Goal: Task Accomplishment & Management: Manage account settings

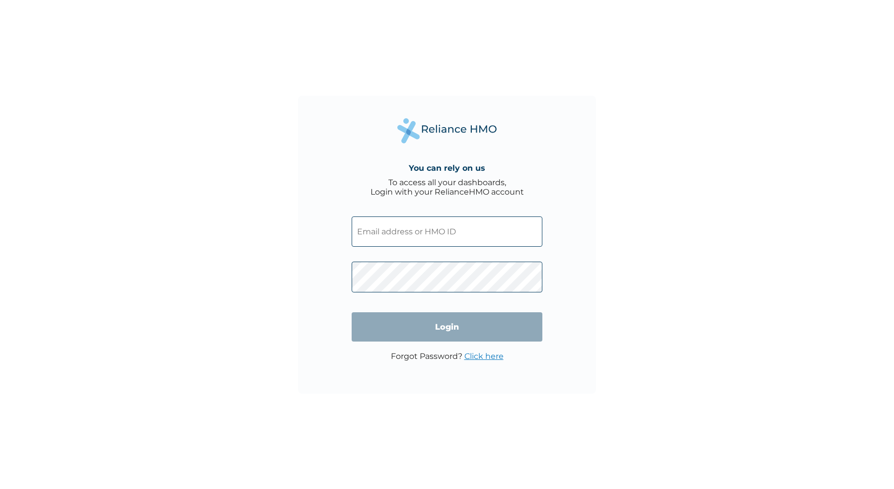
click at [422, 86] on div "You can rely on us To access all your dashboards, Login with your RelianceHMO a…" at bounding box center [447, 244] width 894 height 489
click at [426, 217] on input "text" at bounding box center [447, 231] width 191 height 30
click at [443, 127] on img at bounding box center [446, 130] width 99 height 25
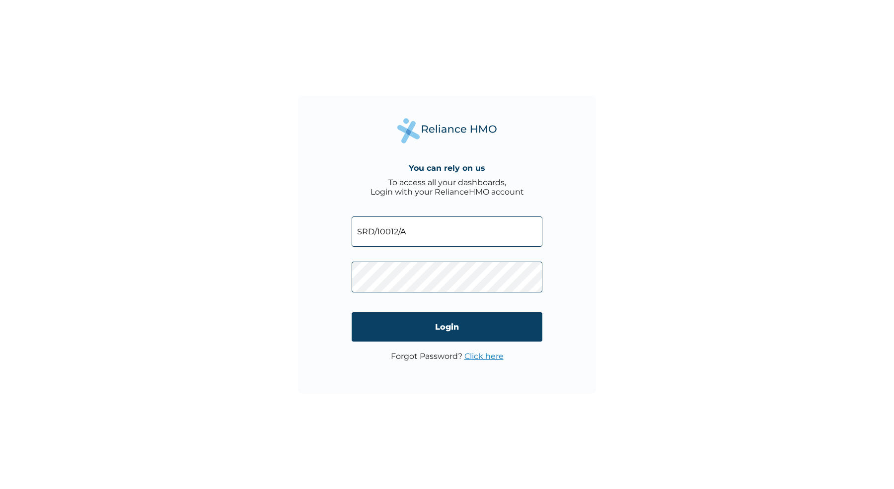
type input "SRD/10012/A"
click at [482, 334] on input "Login" at bounding box center [447, 326] width 191 height 29
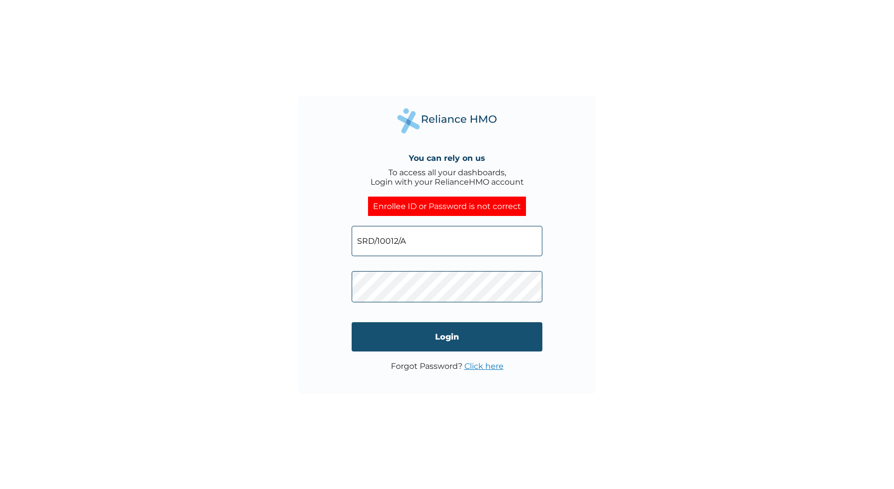
click at [485, 329] on input "Login" at bounding box center [447, 336] width 191 height 29
